Goal: Information Seeking & Learning: Understand process/instructions

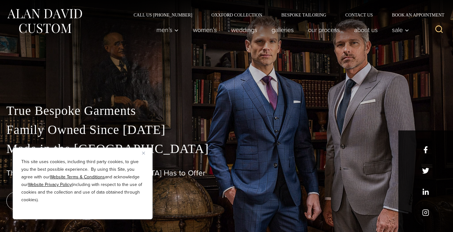
click at [146, 153] on button "Close" at bounding box center [146, 153] width 8 height 8
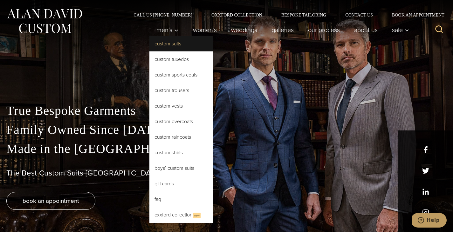
click at [174, 45] on link "Custom Suits" at bounding box center [181, 43] width 64 height 15
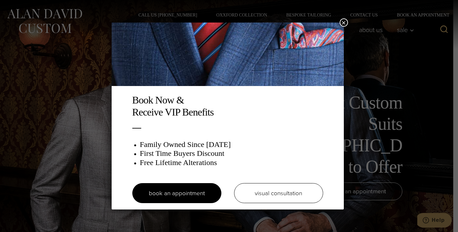
click at [342, 24] on button "×" at bounding box center [344, 22] width 8 height 8
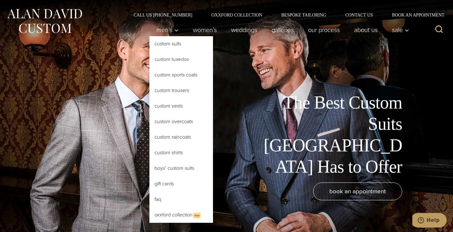
click at [173, 45] on link "Custom Suits" at bounding box center [181, 43] width 64 height 15
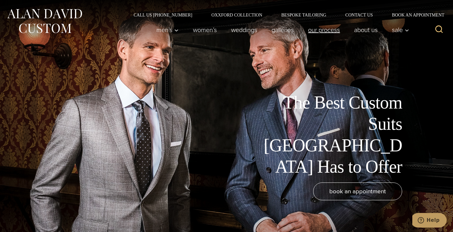
click at [312, 31] on link "Our Process" at bounding box center [324, 30] width 46 height 13
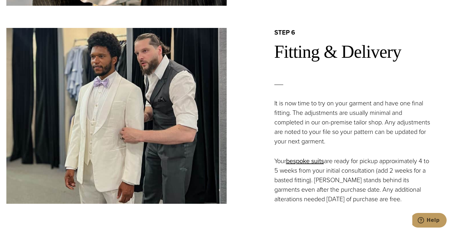
scroll to position [1365, 0]
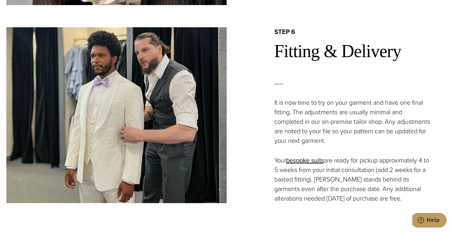
click at [290, 180] on p "Your bespoke suits are ready for pickup approximately 4 to 5 weeks from your in…" at bounding box center [353, 180] width 158 height 48
click at [324, 113] on p "It is now time to try on your garment and have one final fitting. The adjustmen…" at bounding box center [353, 122] width 158 height 48
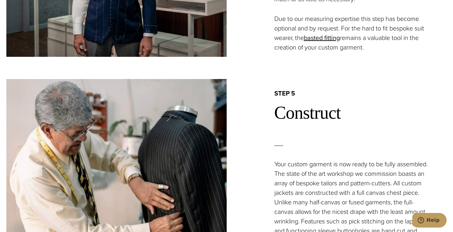
scroll to position [1056, 0]
